Goal: Browse casually

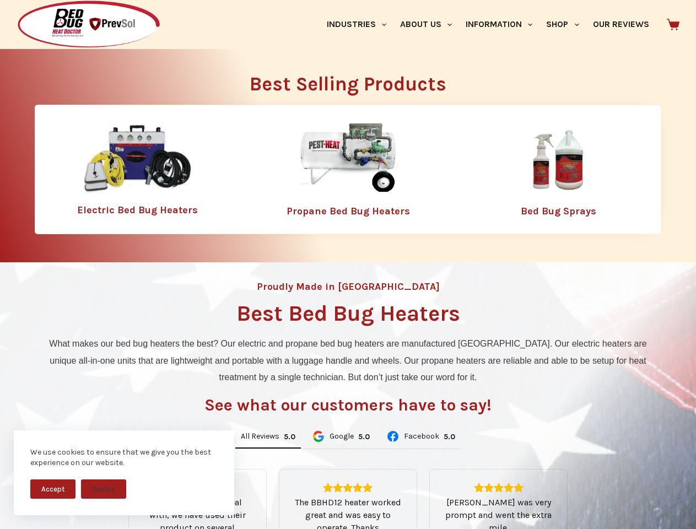
click at [348, 264] on div "Proudly Made in [GEOGRAPHIC_DATA] Best Bed Bug Heaters What makes our bed bug h…" at bounding box center [348, 469] width 696 height 414
click at [53, 489] on button "Accept" at bounding box center [52, 488] width 45 height 19
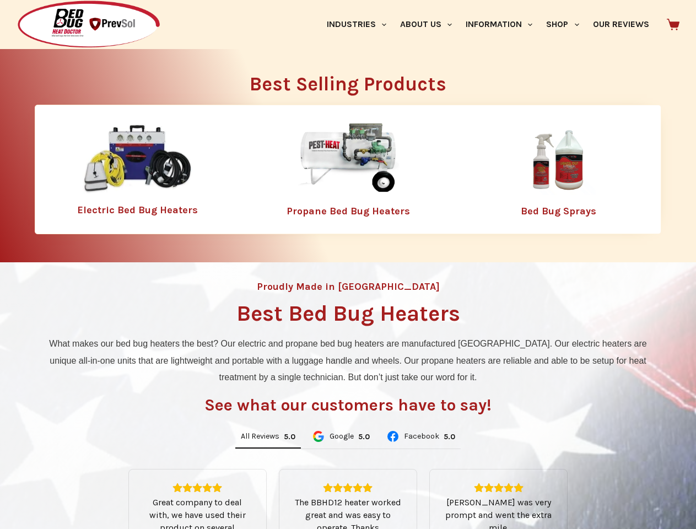
click at [104, 489] on button "Decline" at bounding box center [103, 497] width 45 height 19
